Goal: Task Accomplishment & Management: Manage account settings

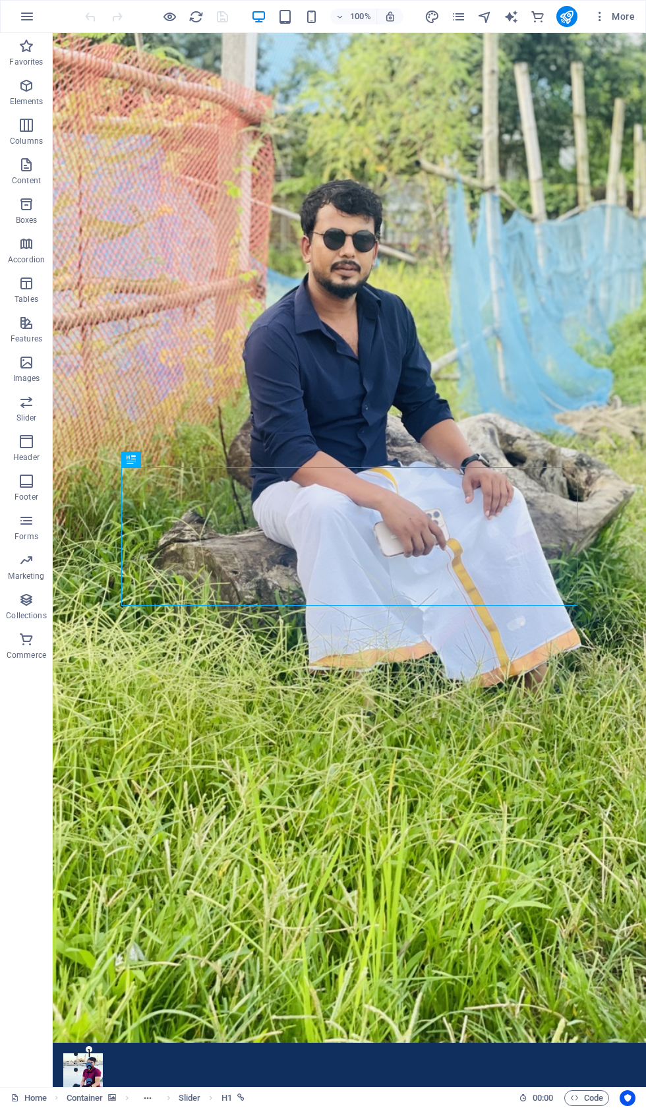
click at [611, 18] on span "More" at bounding box center [614, 16] width 42 height 13
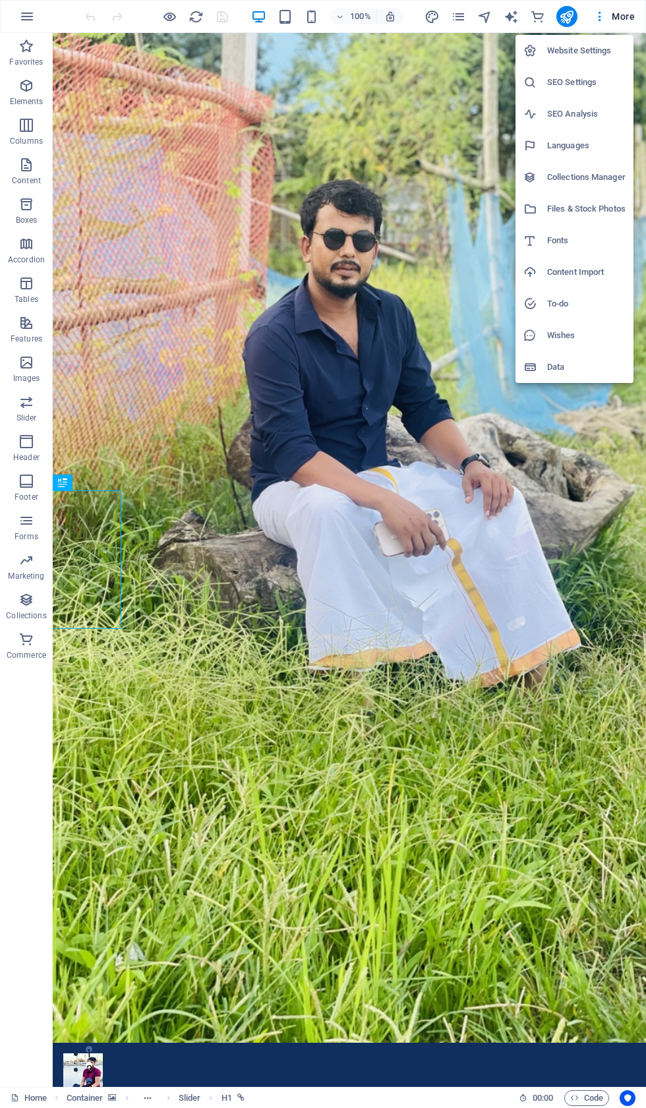
click at [597, 47] on h6 "Website Settings" at bounding box center [586, 51] width 78 height 16
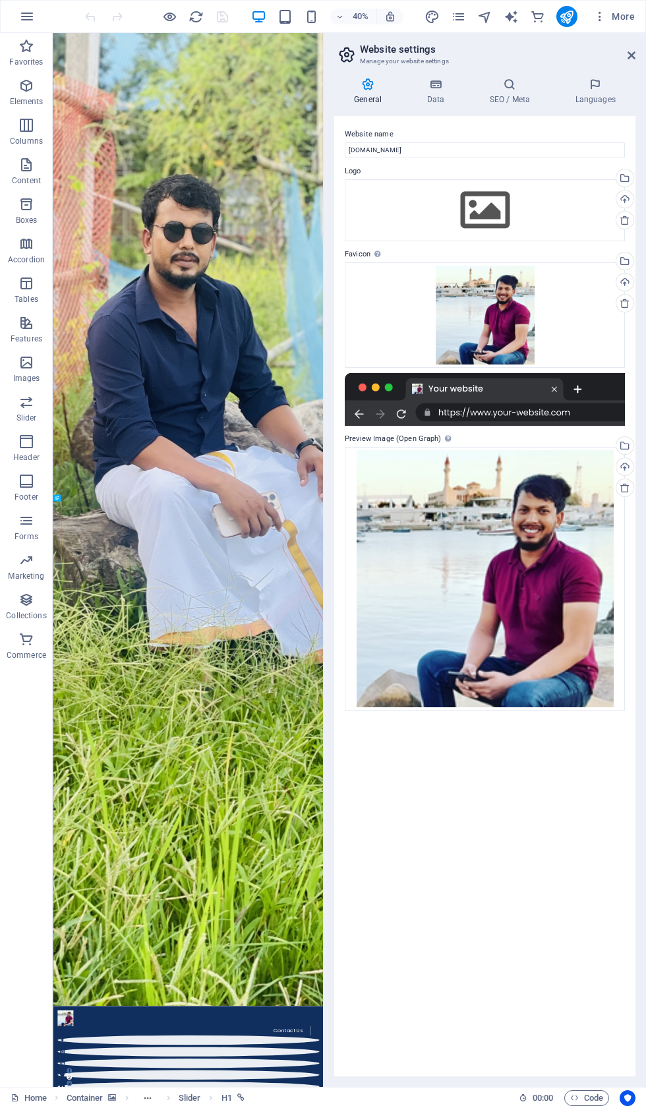
click at [598, 18] on icon "button" at bounding box center [599, 16] width 13 height 13
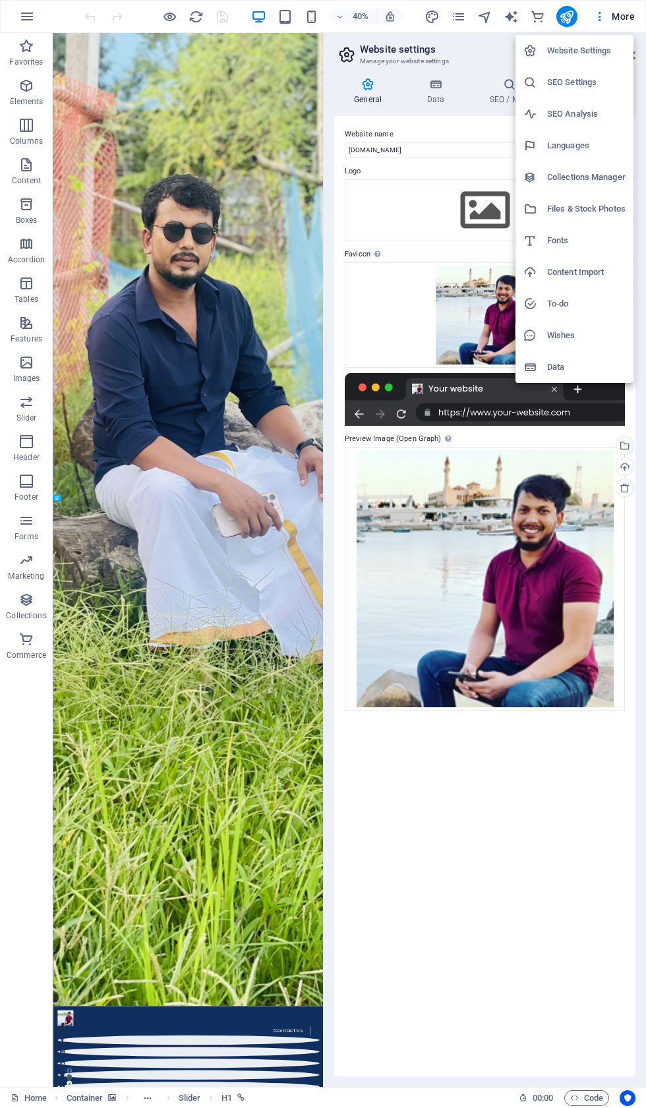
click at [208, 748] on div at bounding box center [323, 554] width 646 height 1108
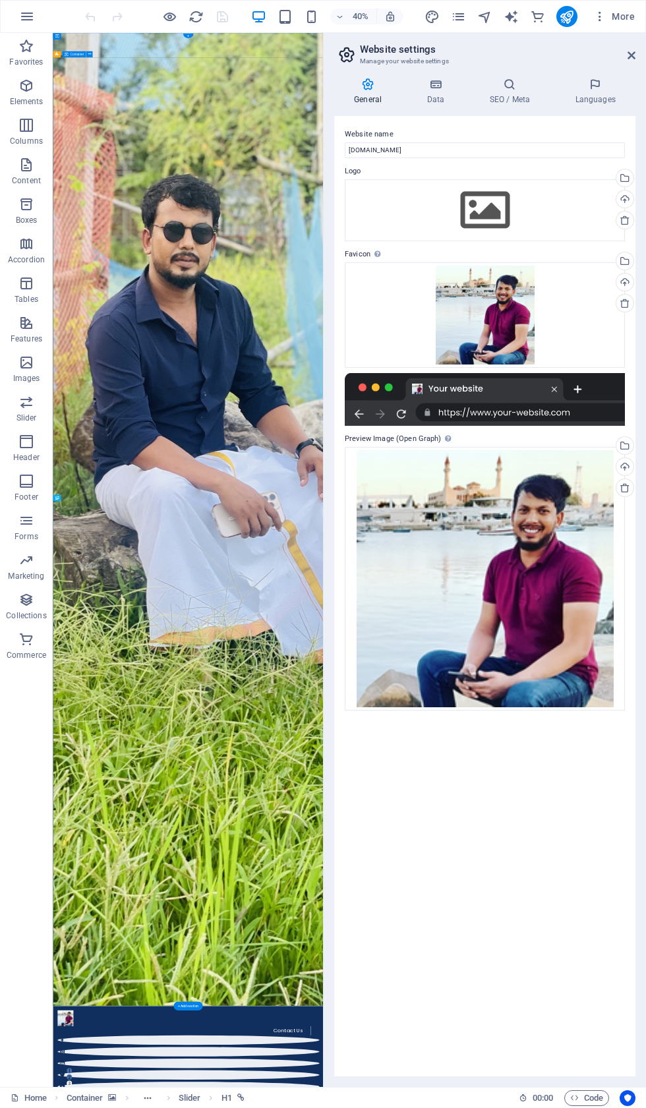
click at [34, 2] on button "button" at bounding box center [27, 17] width 32 height 32
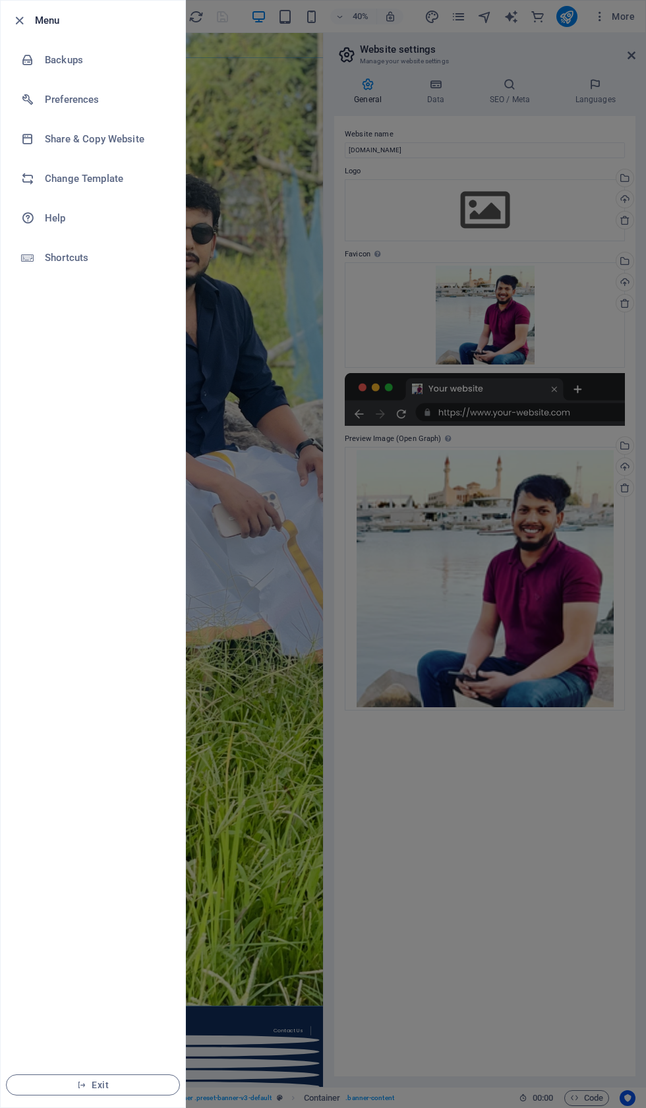
click at [240, 682] on div at bounding box center [323, 554] width 646 height 1108
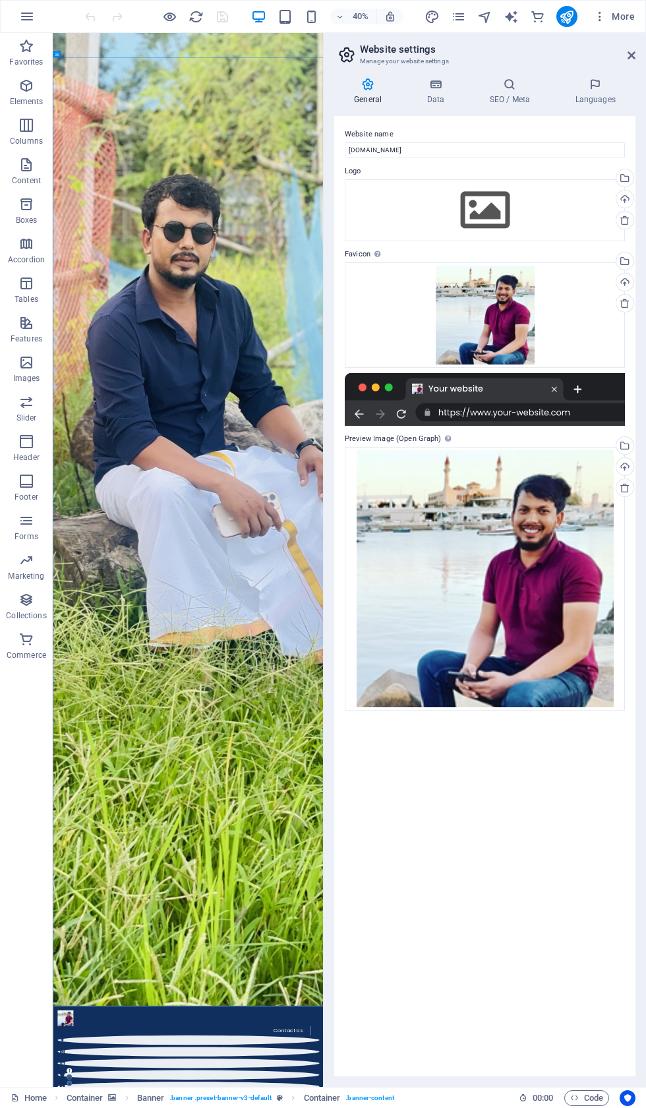
click at [626, 60] on header "Website settings Manage your website settings" at bounding box center [486, 50] width 299 height 34
click at [634, 54] on icon at bounding box center [632, 55] width 8 height 11
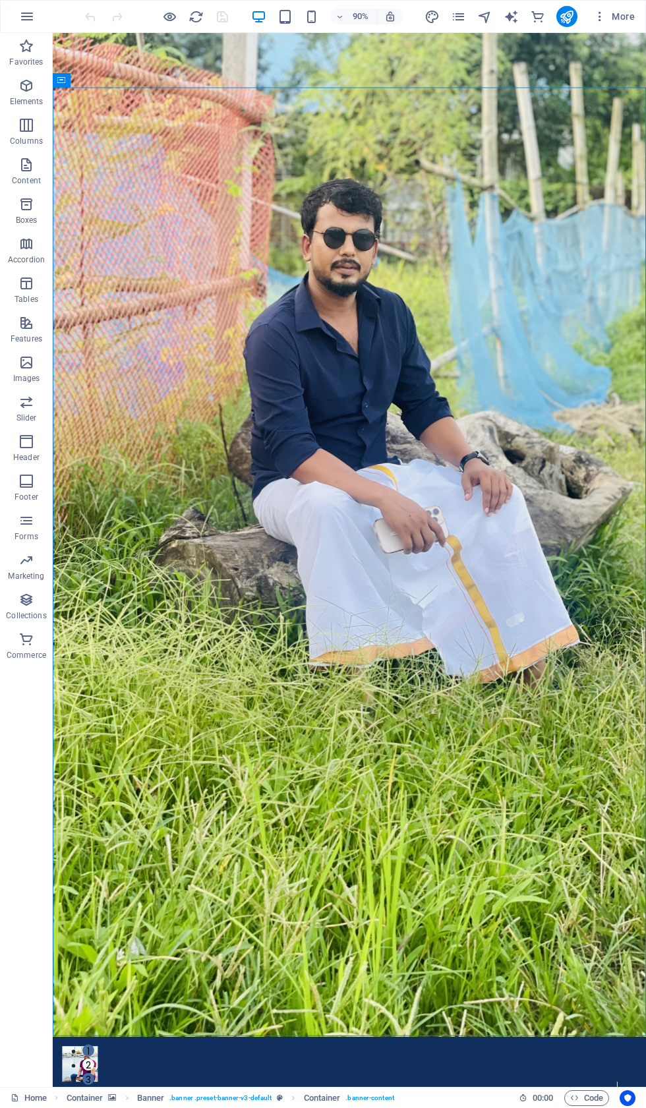
click at [51, 4] on div "90% More" at bounding box center [323, 17] width 645 height 32
click at [34, 2] on button "button" at bounding box center [27, 17] width 32 height 32
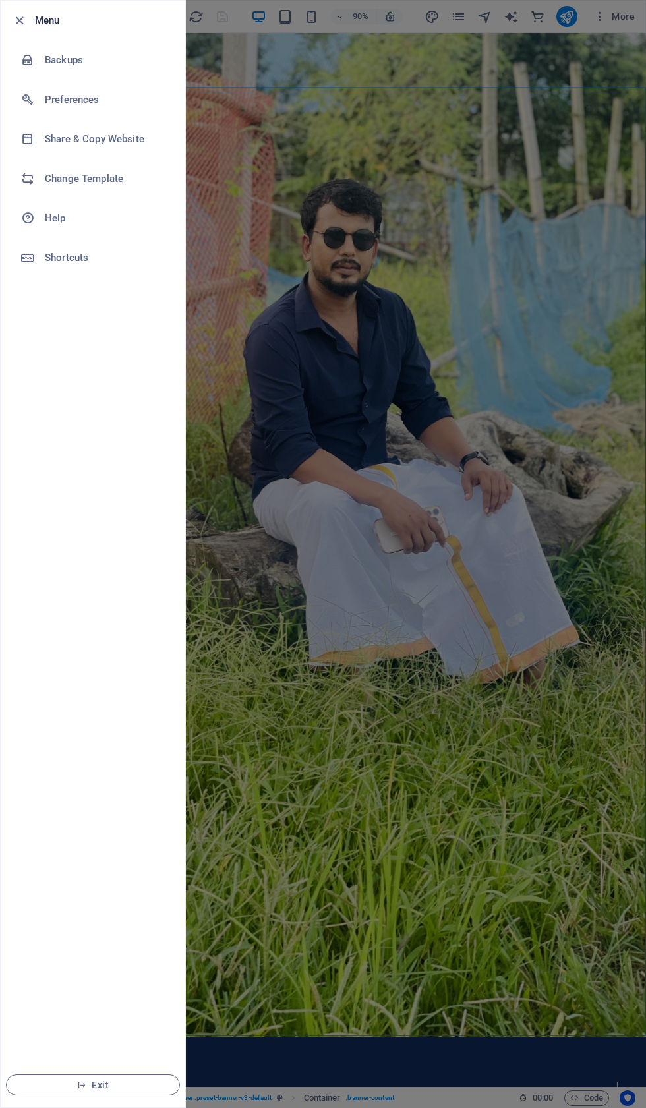
click at [40, 14] on h6 "Menu" at bounding box center [105, 21] width 140 height 16
click at [105, 176] on h6 "Change Template" at bounding box center [106, 179] width 122 height 16
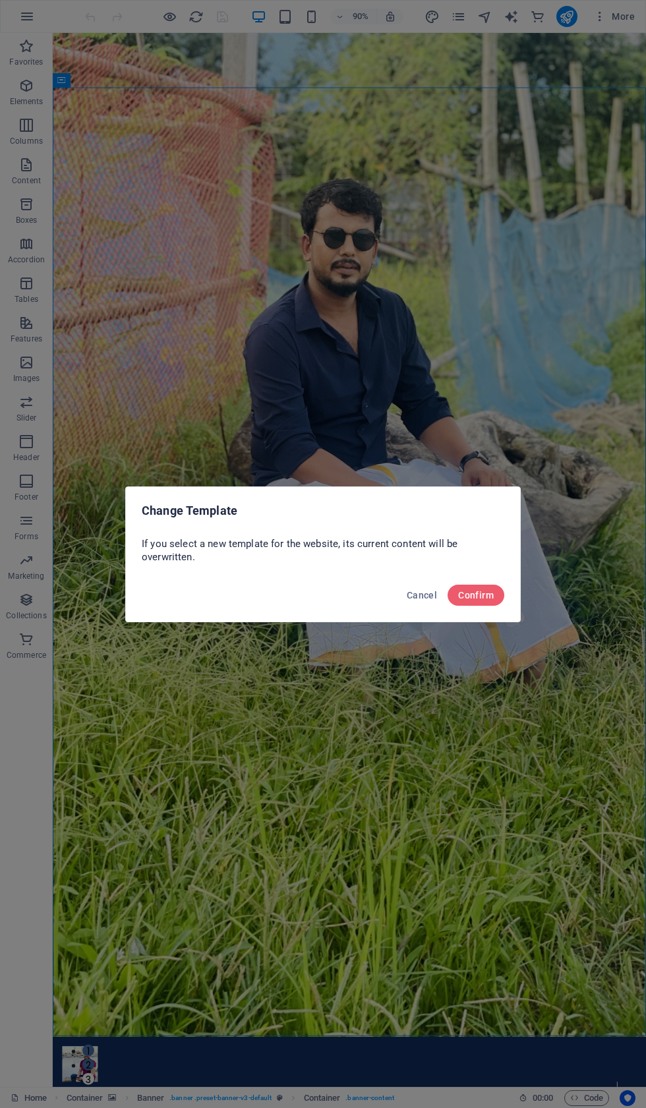
click at [498, 594] on button "Confirm" at bounding box center [476, 595] width 57 height 21
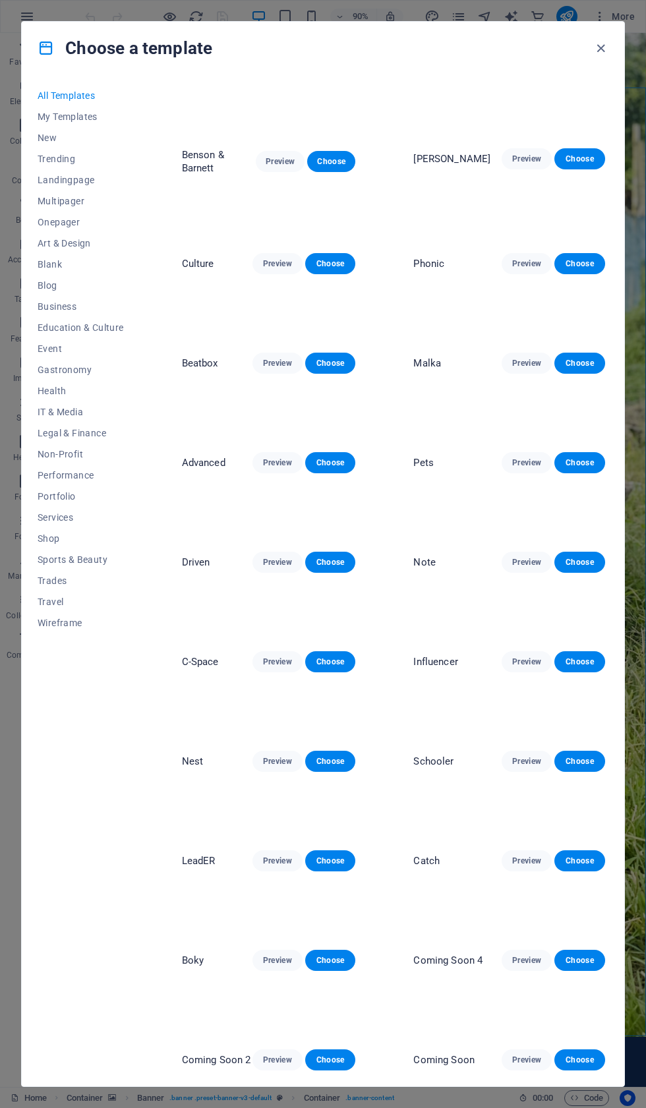
scroll to position [9567, 0]
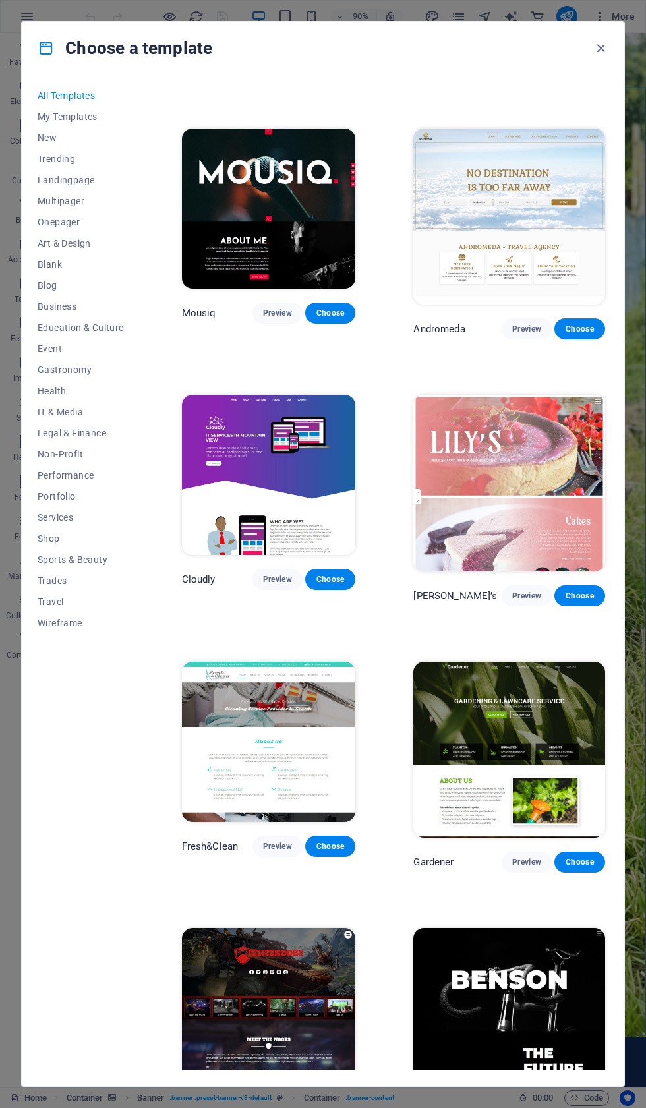
click at [85, 160] on span "Trending" at bounding box center [81, 159] width 86 height 11
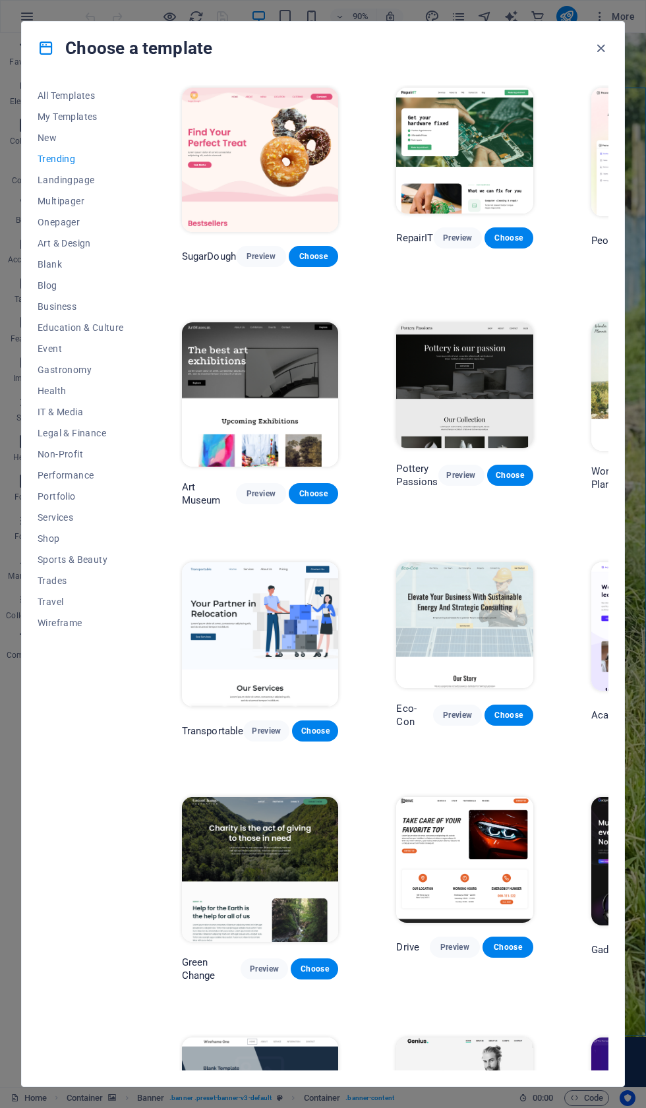
scroll to position [0, 0]
click at [56, 32] on div "Choose a template" at bounding box center [323, 48] width 603 height 53
click at [61, 41] on h4 "Choose a template" at bounding box center [125, 48] width 175 height 21
click at [96, 513] on span "Services" at bounding box center [81, 517] width 86 height 11
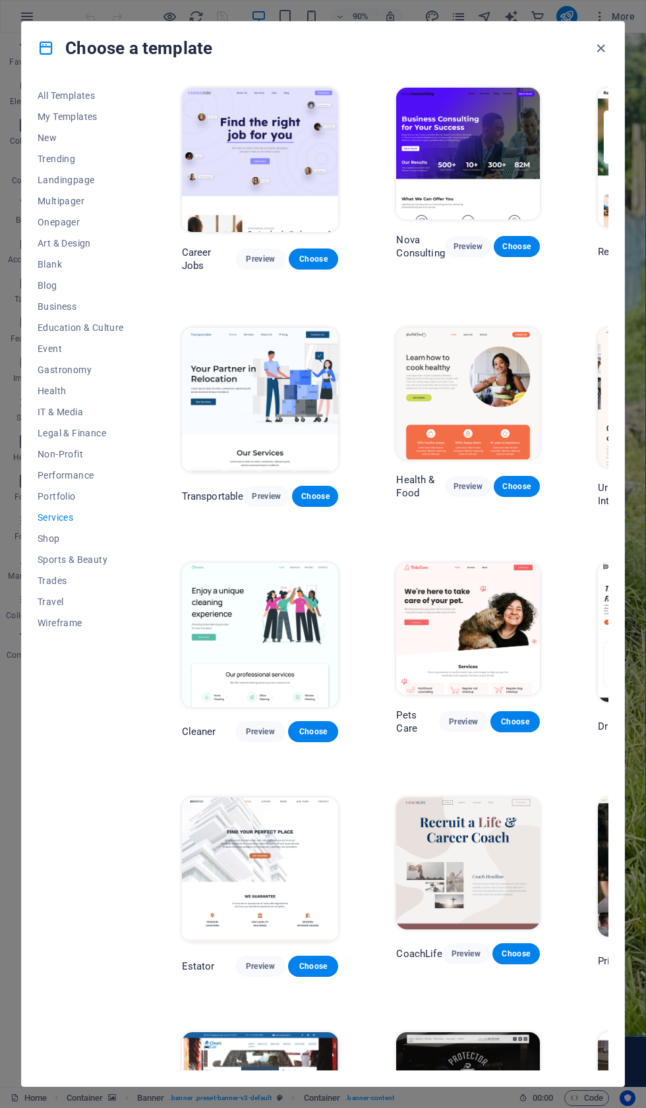
click at [90, 485] on button "Performance" at bounding box center [81, 475] width 86 height 21
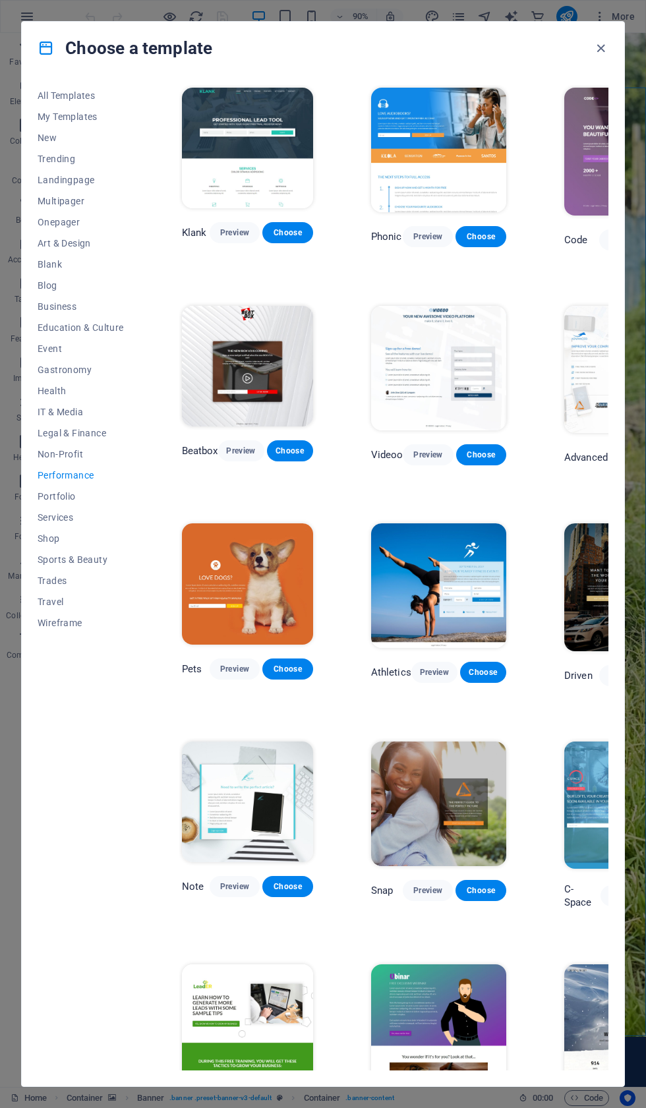
click at [75, 479] on span "Performance" at bounding box center [81, 475] width 86 height 11
click at [69, 489] on button "Portfolio" at bounding box center [81, 496] width 86 height 21
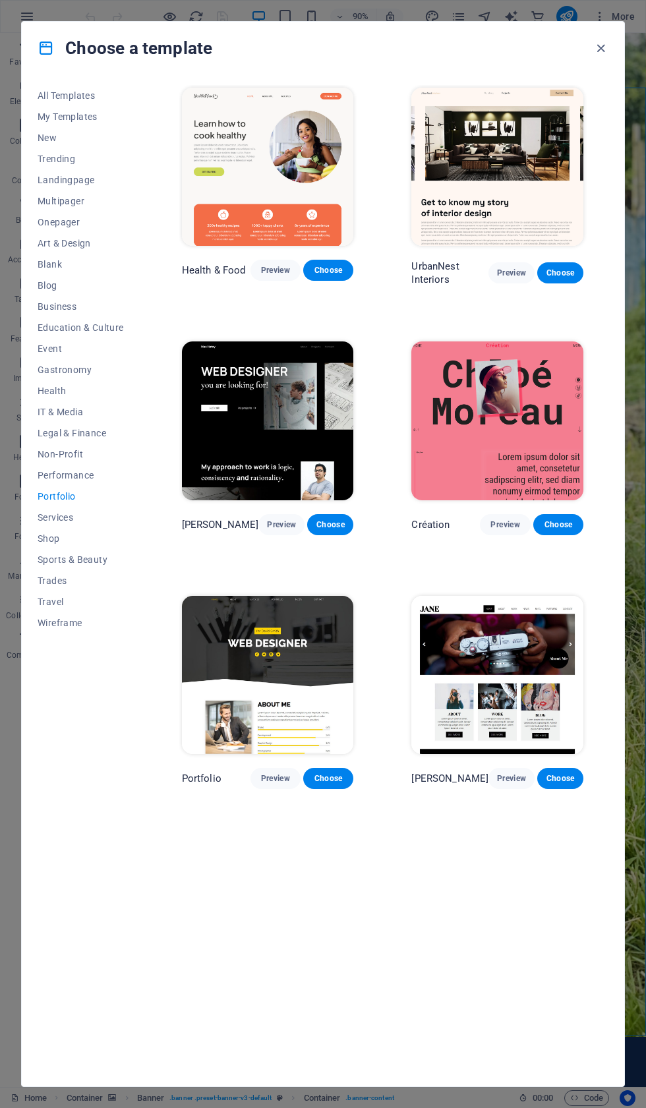
click at [601, 45] on icon "button" at bounding box center [600, 48] width 15 height 15
